Goal: Task Accomplishment & Management: Complete application form

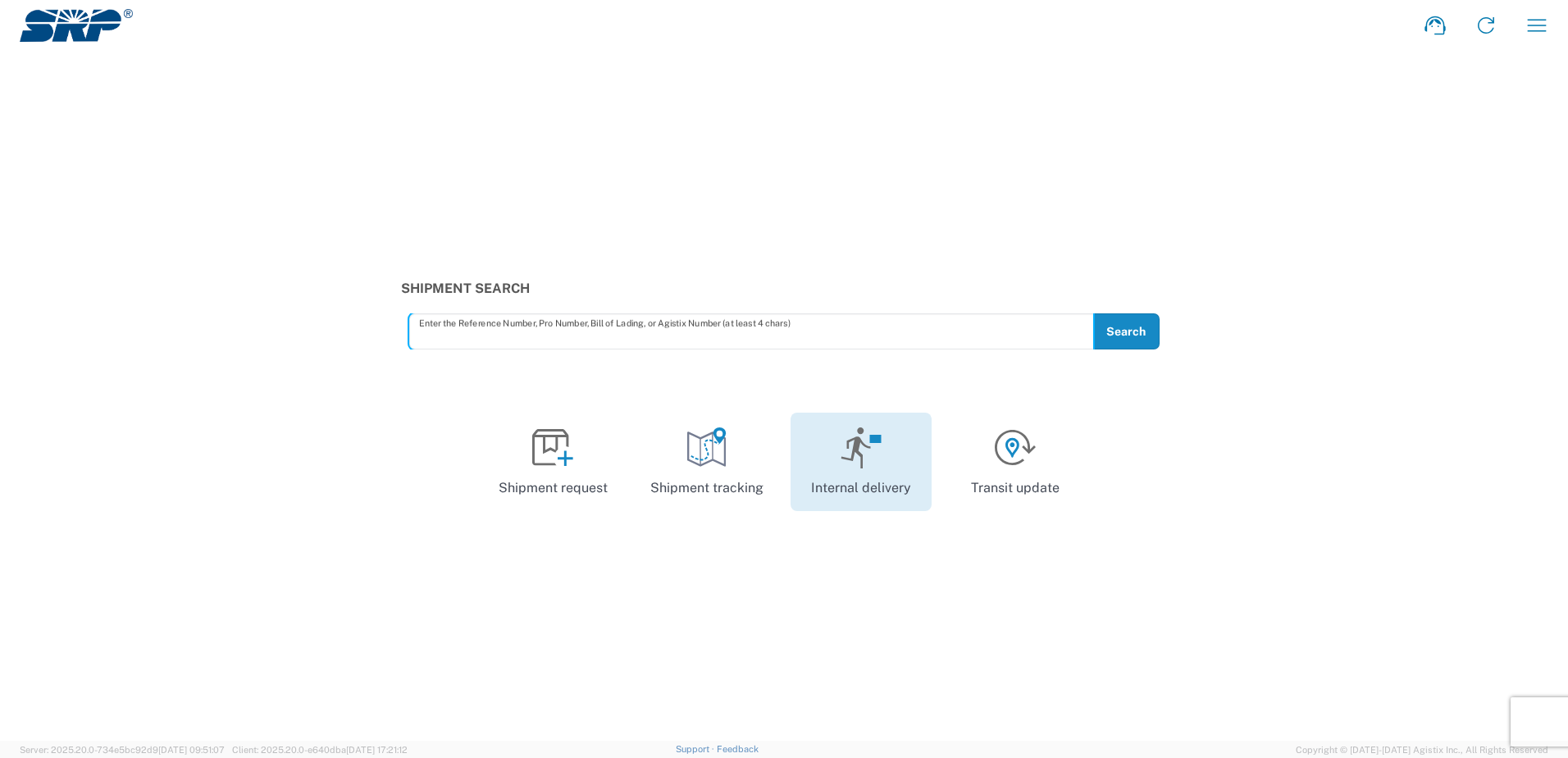
click at [857, 455] on icon at bounding box center [861, 448] width 42 height 41
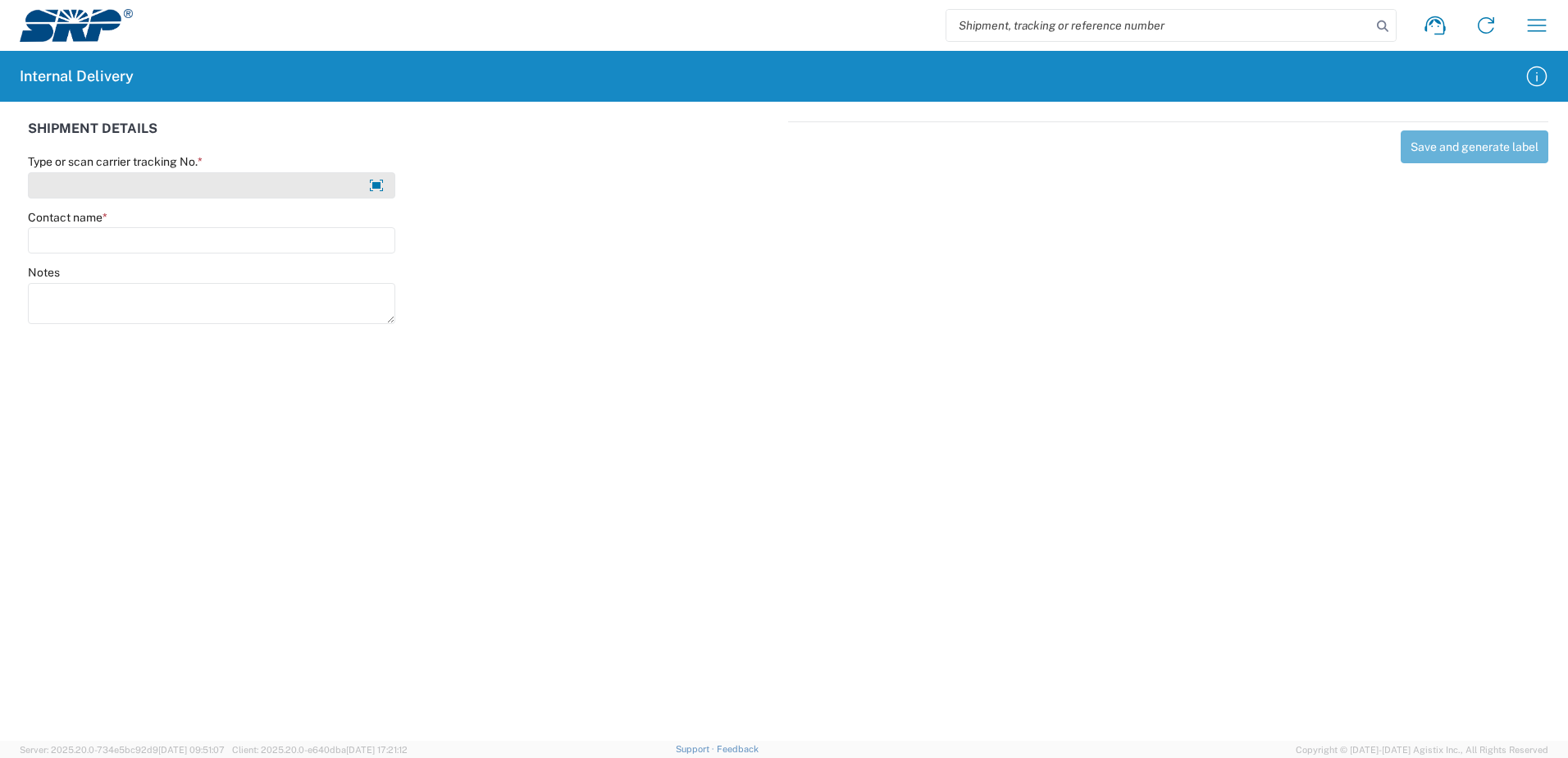
click at [133, 180] on input "Type or scan carrier tracking No. *" at bounding box center [212, 185] width 367 height 26
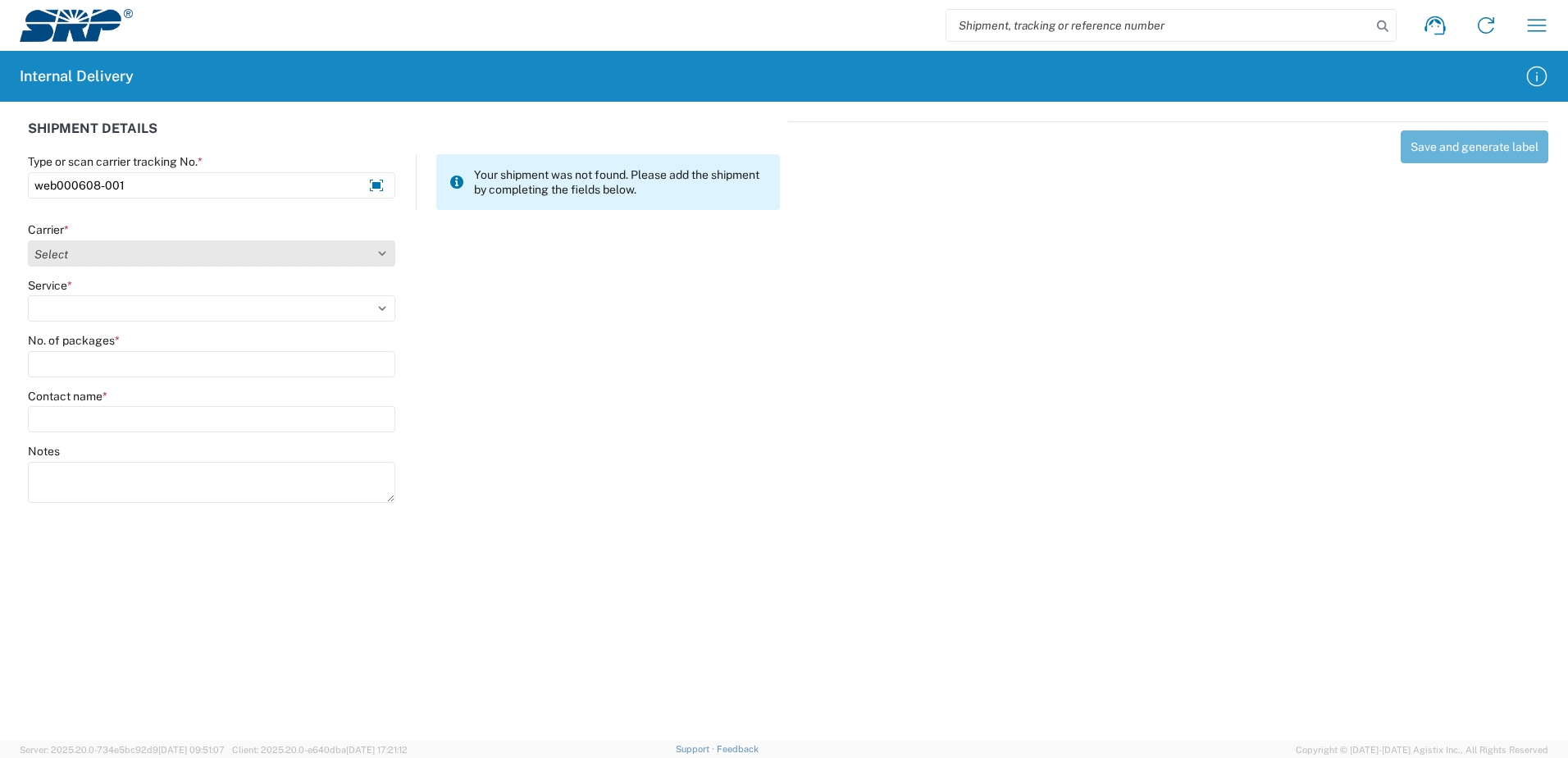
type input "web000608-001"
click at [105, 255] on select "Select Amazon Logistics ATI Trucking BC Dimerco Logistics Empire Southwest FedE…" at bounding box center [212, 254] width 367 height 26
select select "18714"
click at [28, 241] on select "Select Amazon Logistics ATI Trucking BC Dimerco Logistics Empire Southwest FedE…" at bounding box center [212, 254] width 367 height 26
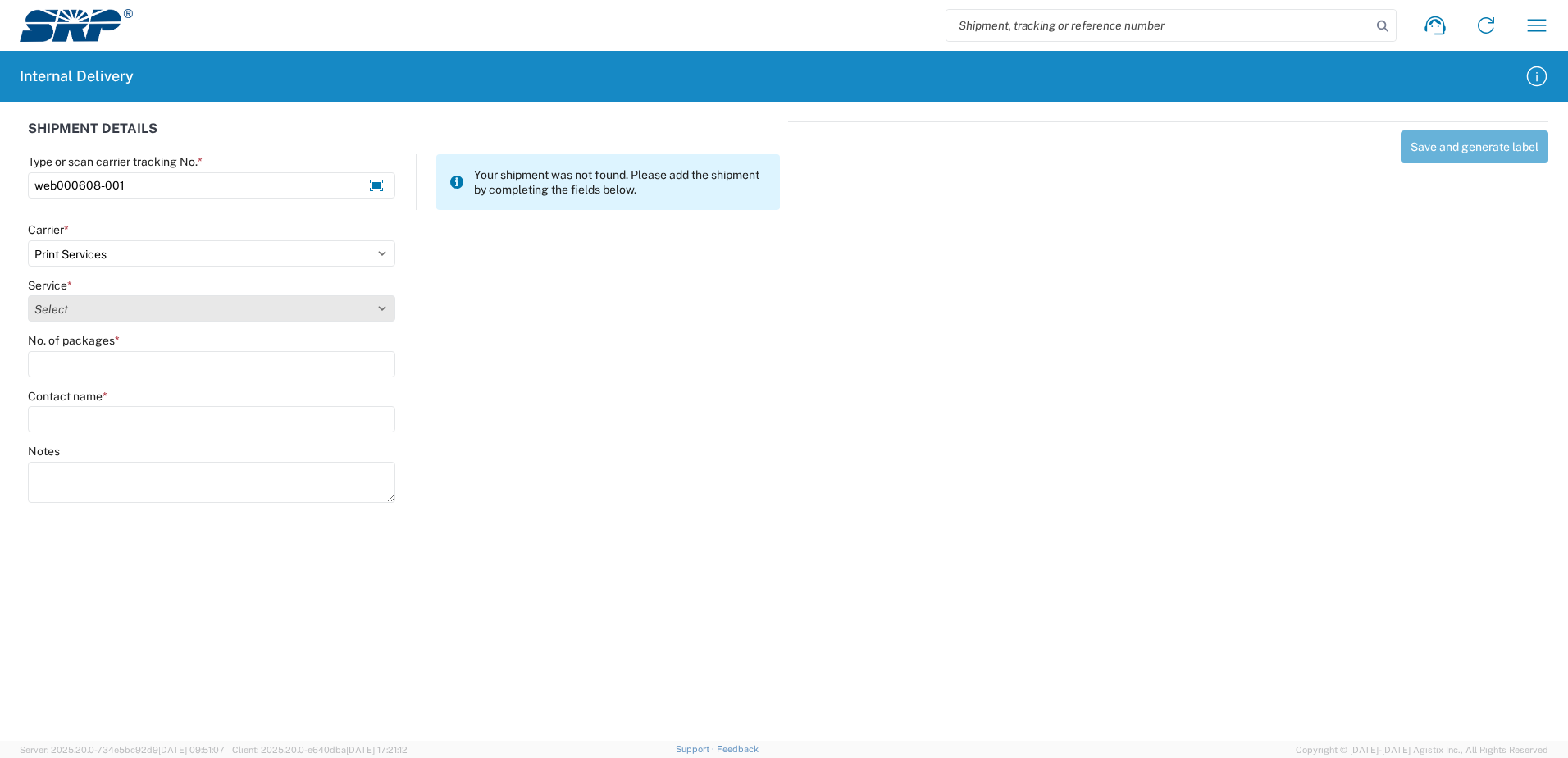
click at [120, 304] on select "Select Ground Inter-office" at bounding box center [212, 309] width 367 height 26
select select "35764"
click at [28, 296] on select "Select Ground Inter-office" at bounding box center [212, 309] width 367 height 26
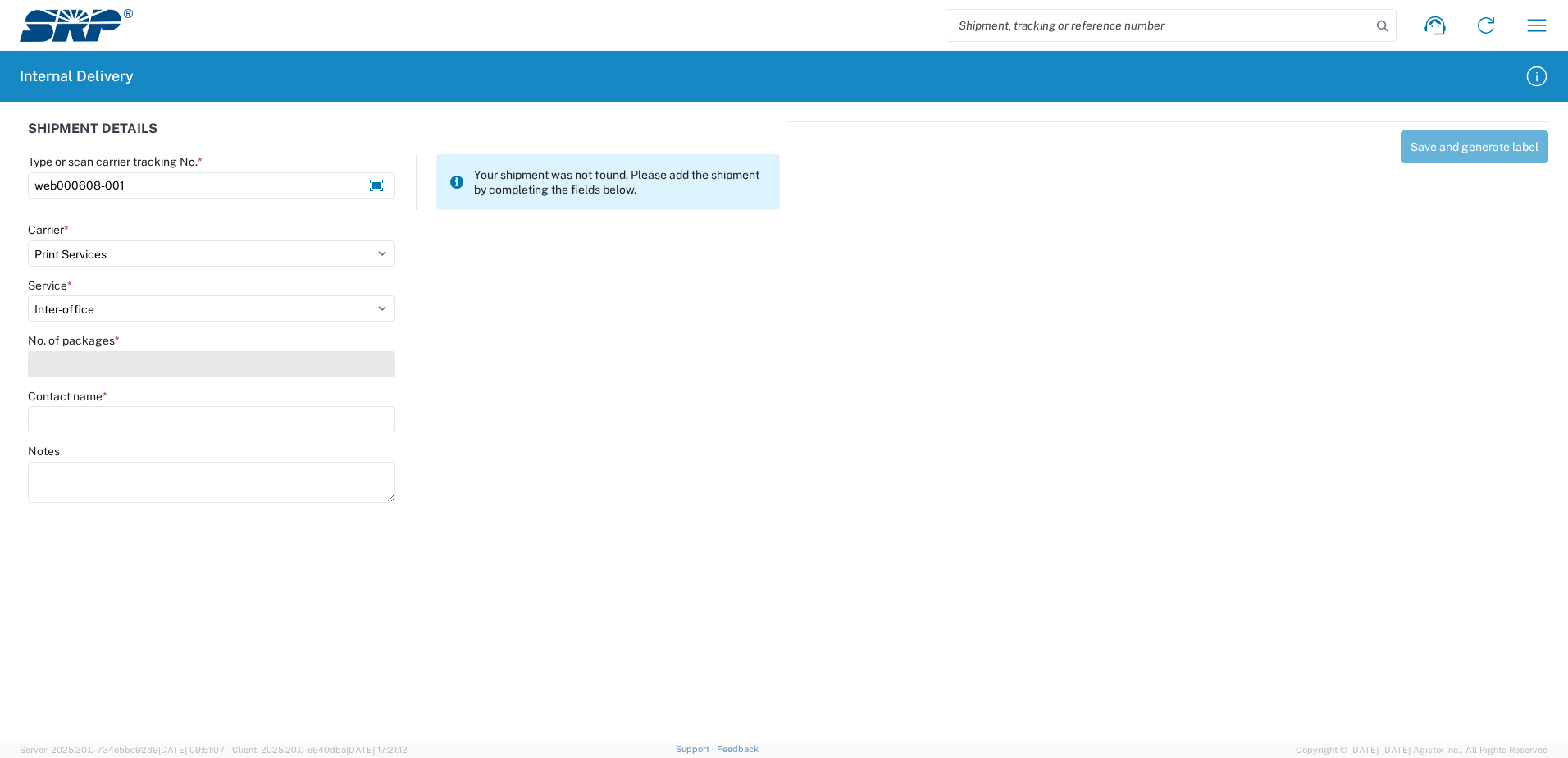
click at [94, 367] on input "No. of packages *" at bounding box center [212, 364] width 367 height 26
type input "1"
click at [96, 413] on input "Contact name *" at bounding box center [212, 419] width 367 height 26
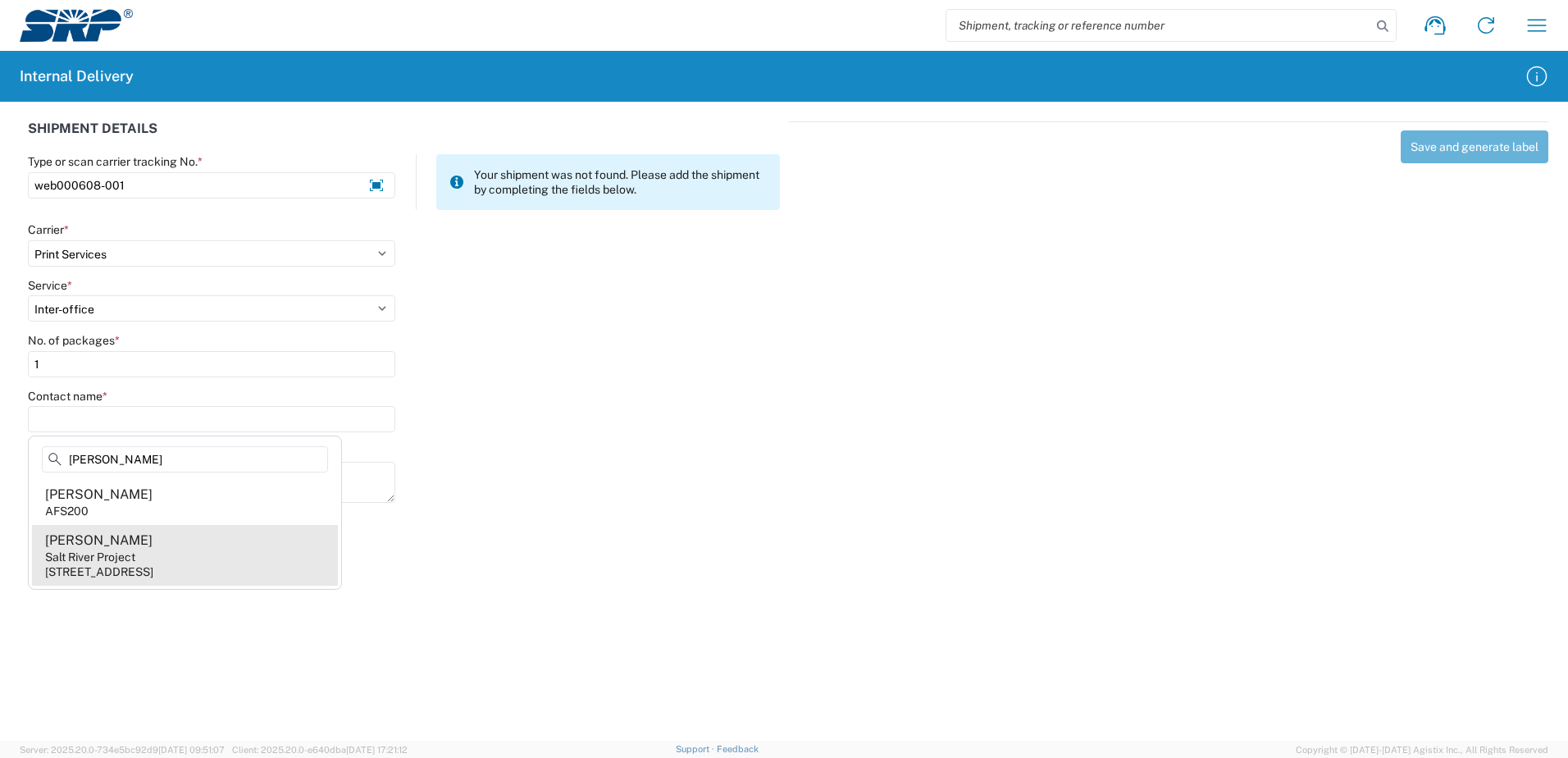
type input "[PERSON_NAME]"
click at [110, 560] on div "Salt River Project" at bounding box center [91, 557] width 91 height 15
type input "[PERSON_NAME]"
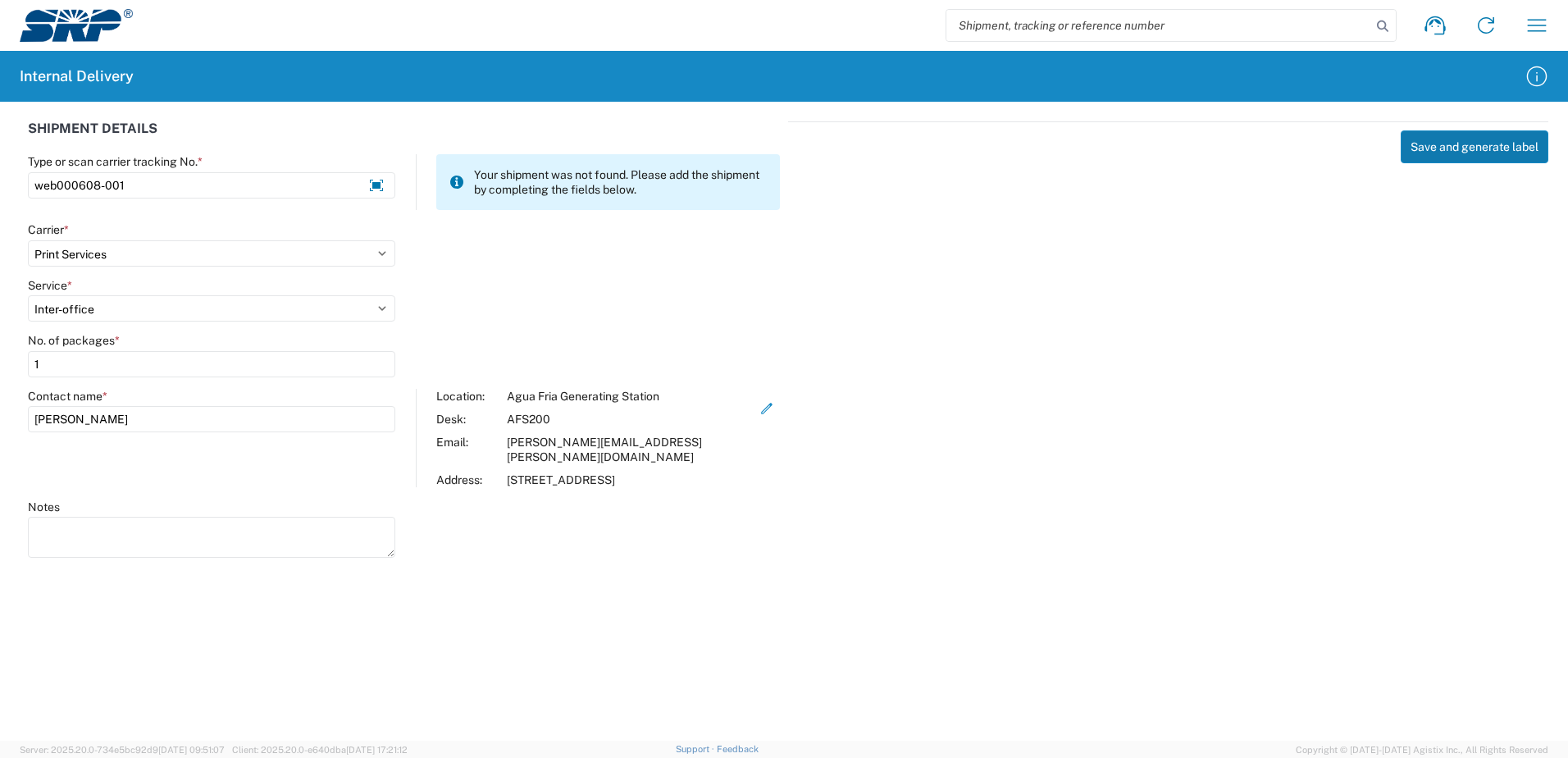
click at [1435, 148] on button "Save and generate label" at bounding box center [1474, 147] width 147 height 33
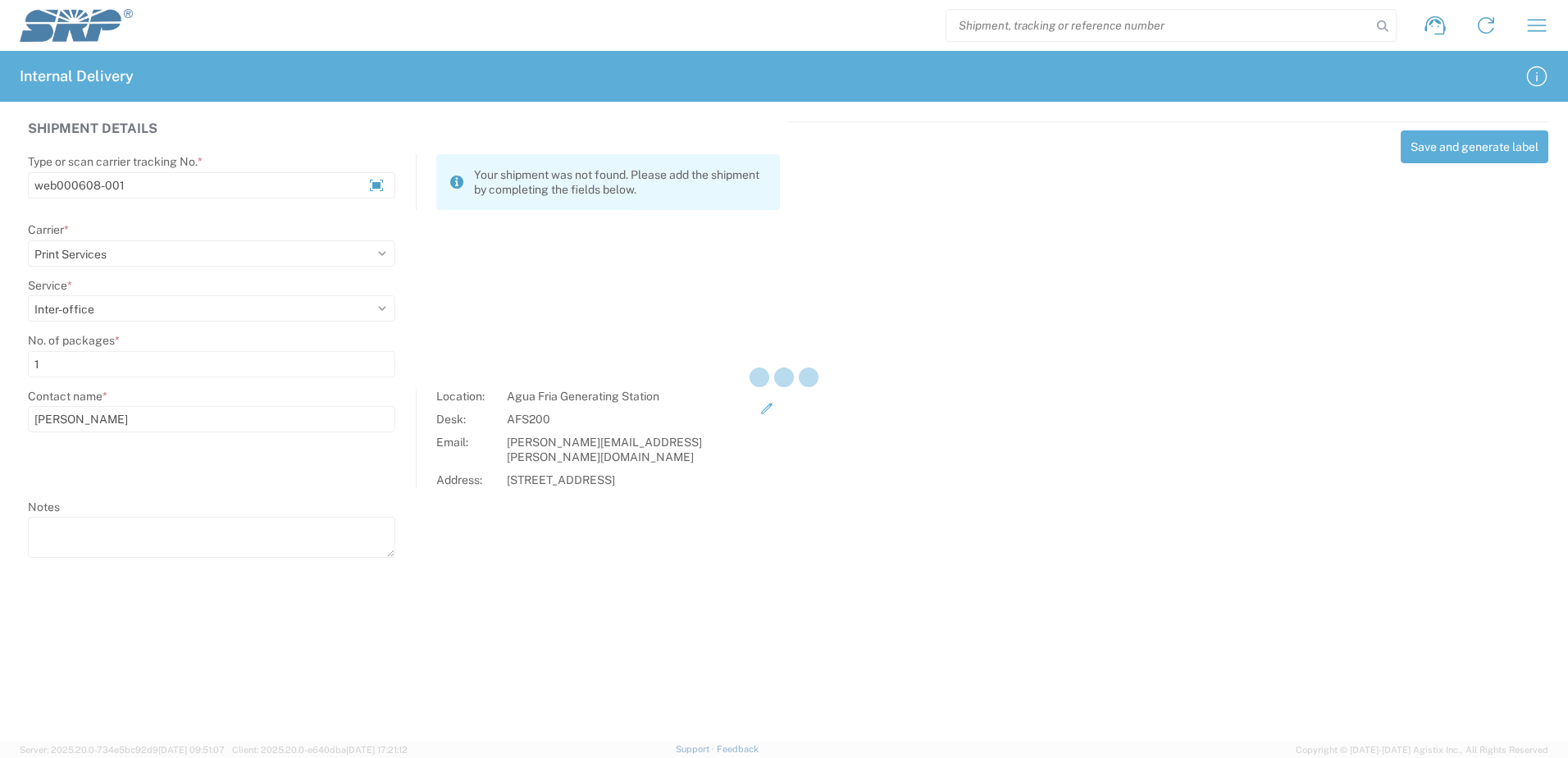
select select
